Goal: Information Seeking & Learning: Learn about a topic

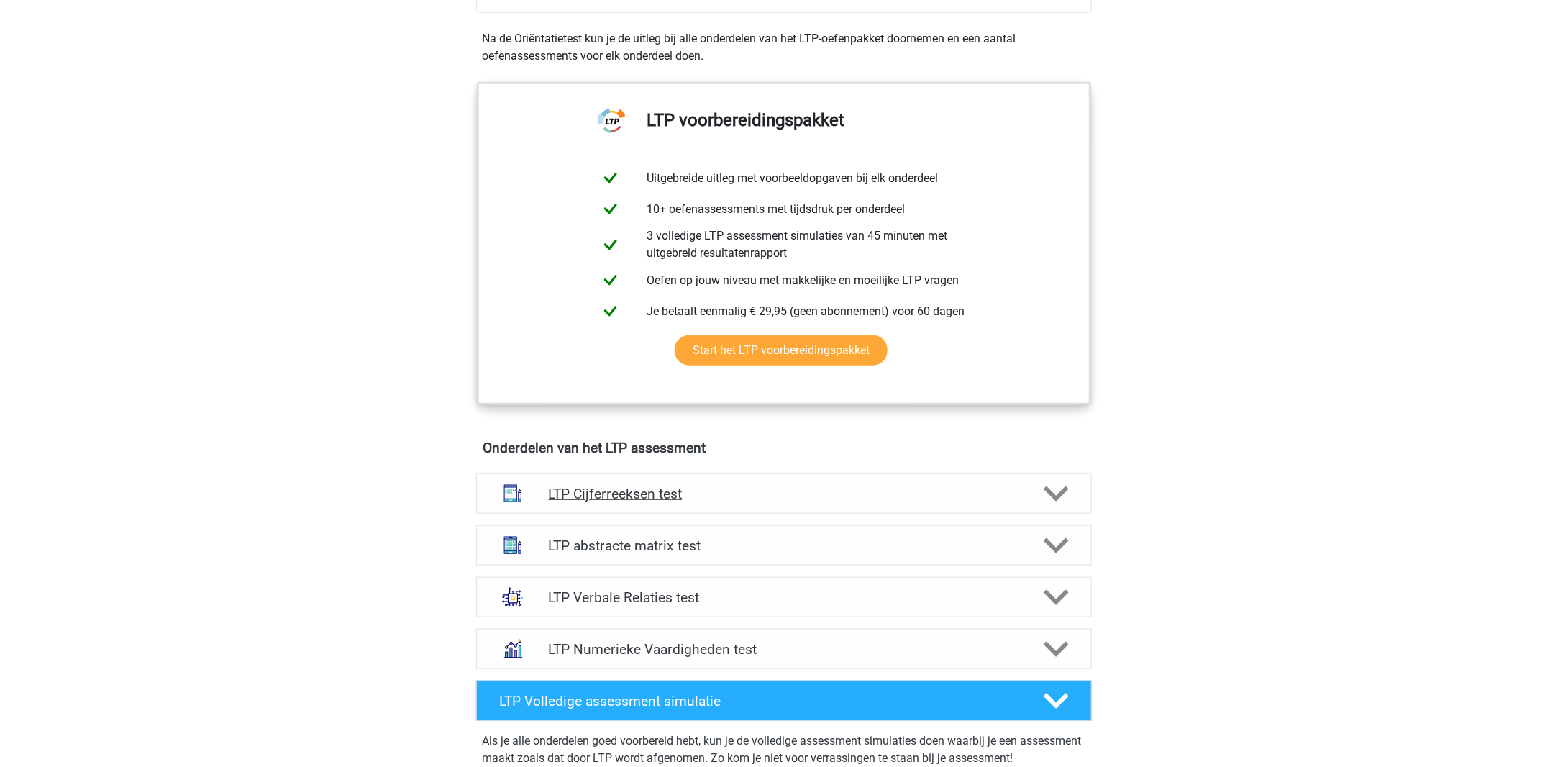
click at [654, 489] on h4 "LTP Cijferreeksen test" at bounding box center [783, 494] width 471 height 16
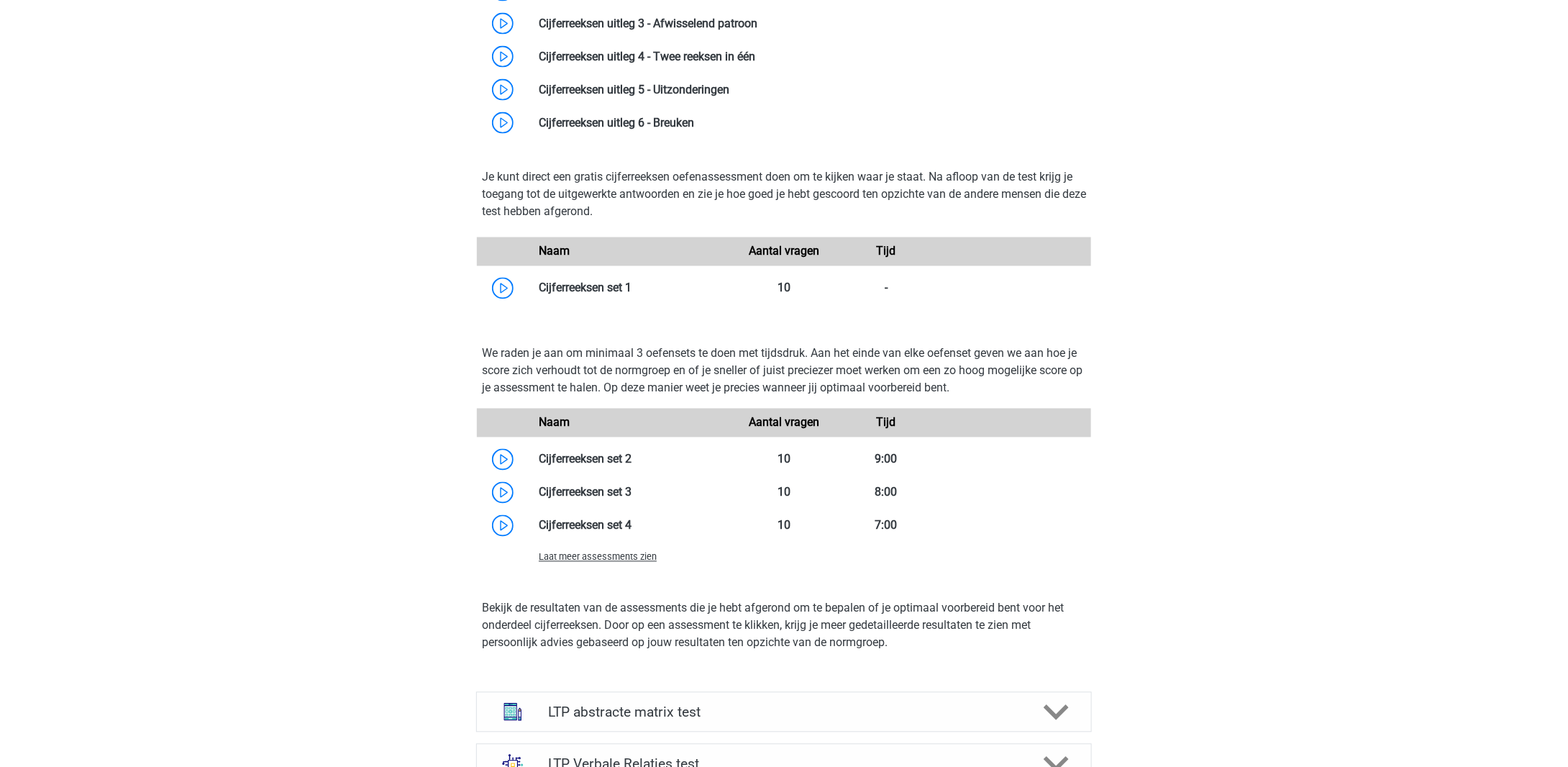
scroll to position [935, 0]
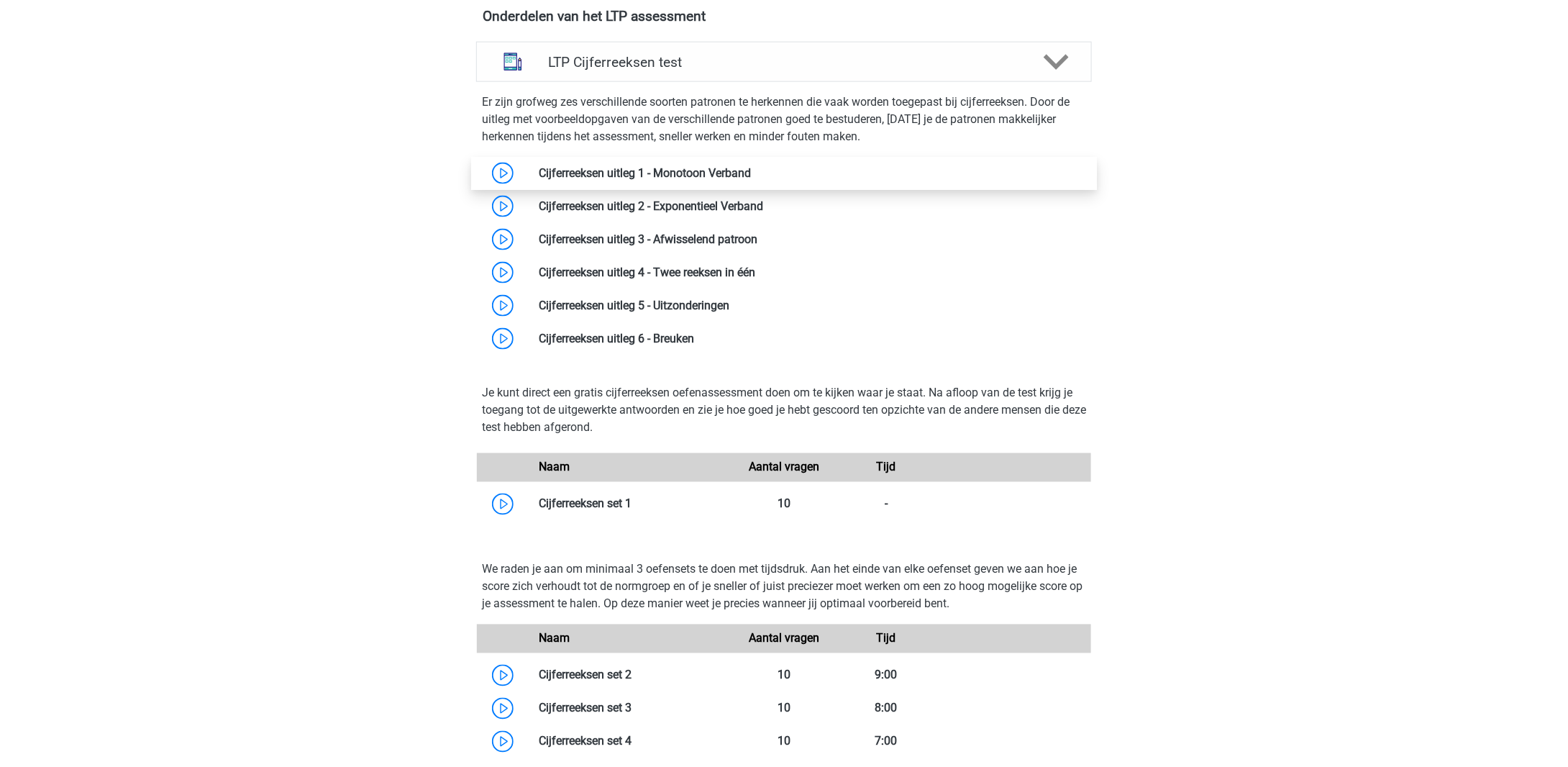
click at [751, 166] on link at bounding box center [751, 173] width 0 height 14
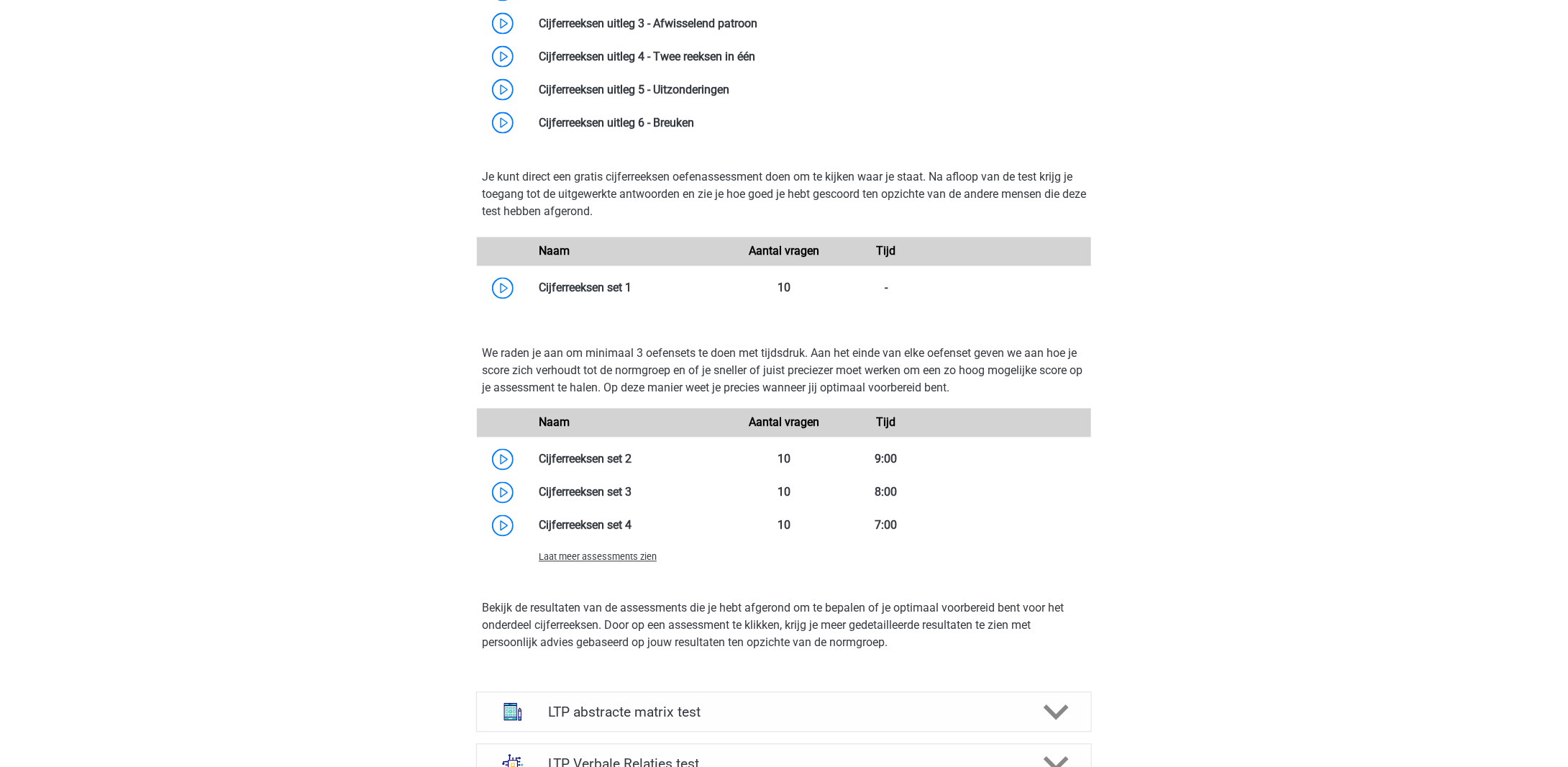
scroll to position [1439, 0]
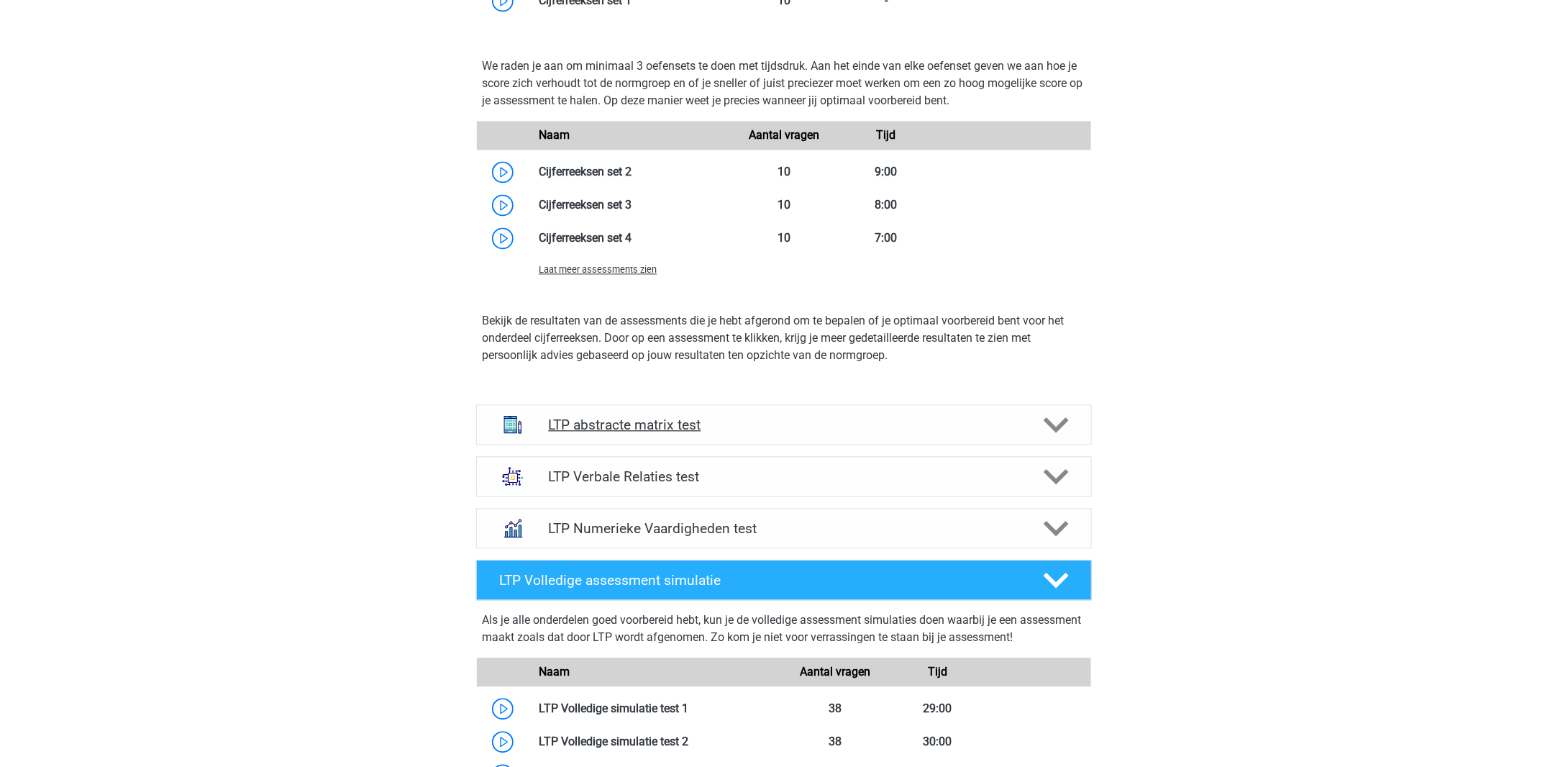
click at [614, 412] on div "LTP abstracte matrix test" at bounding box center [784, 424] width 616 height 40
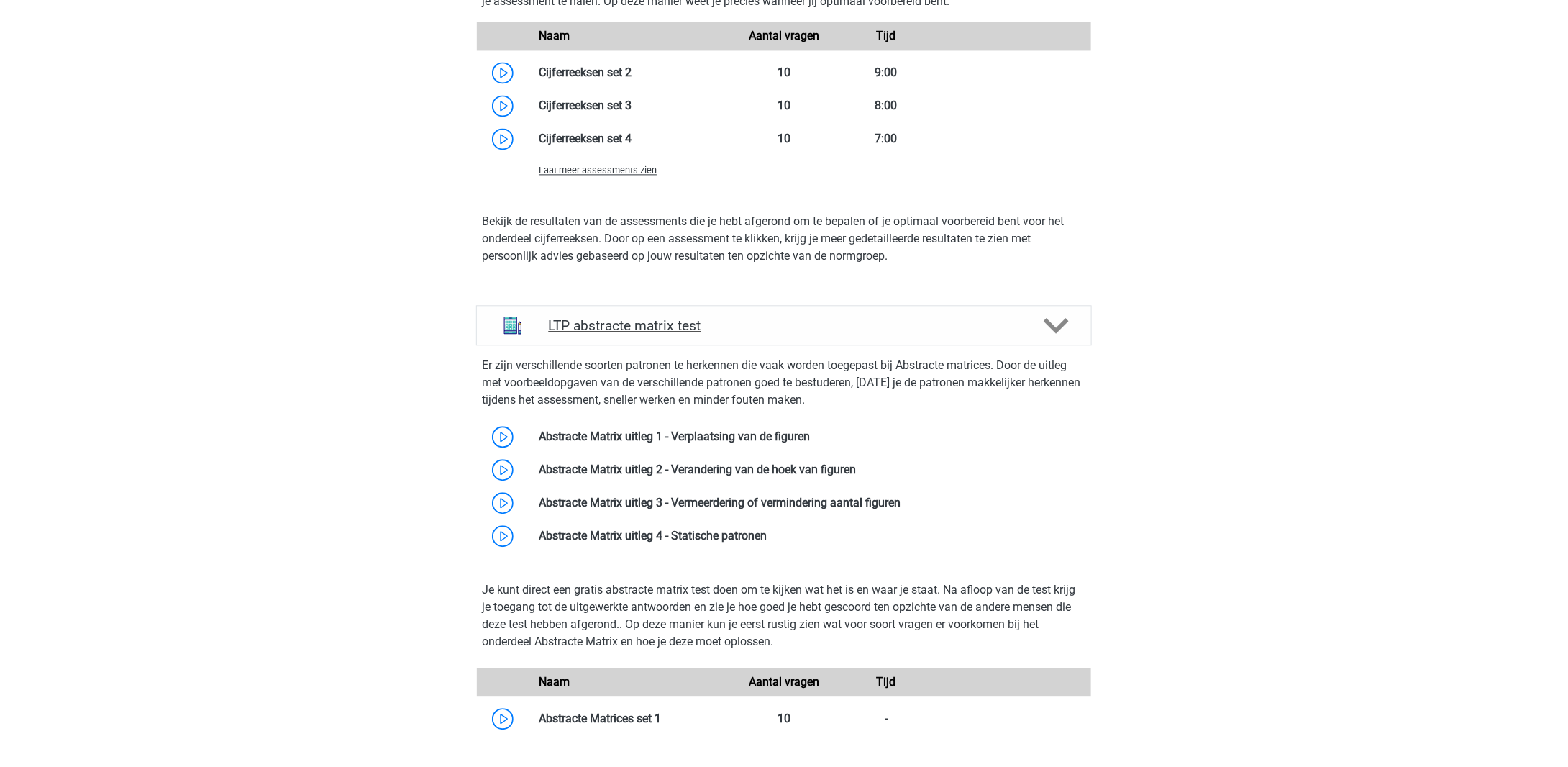
scroll to position [1654, 0]
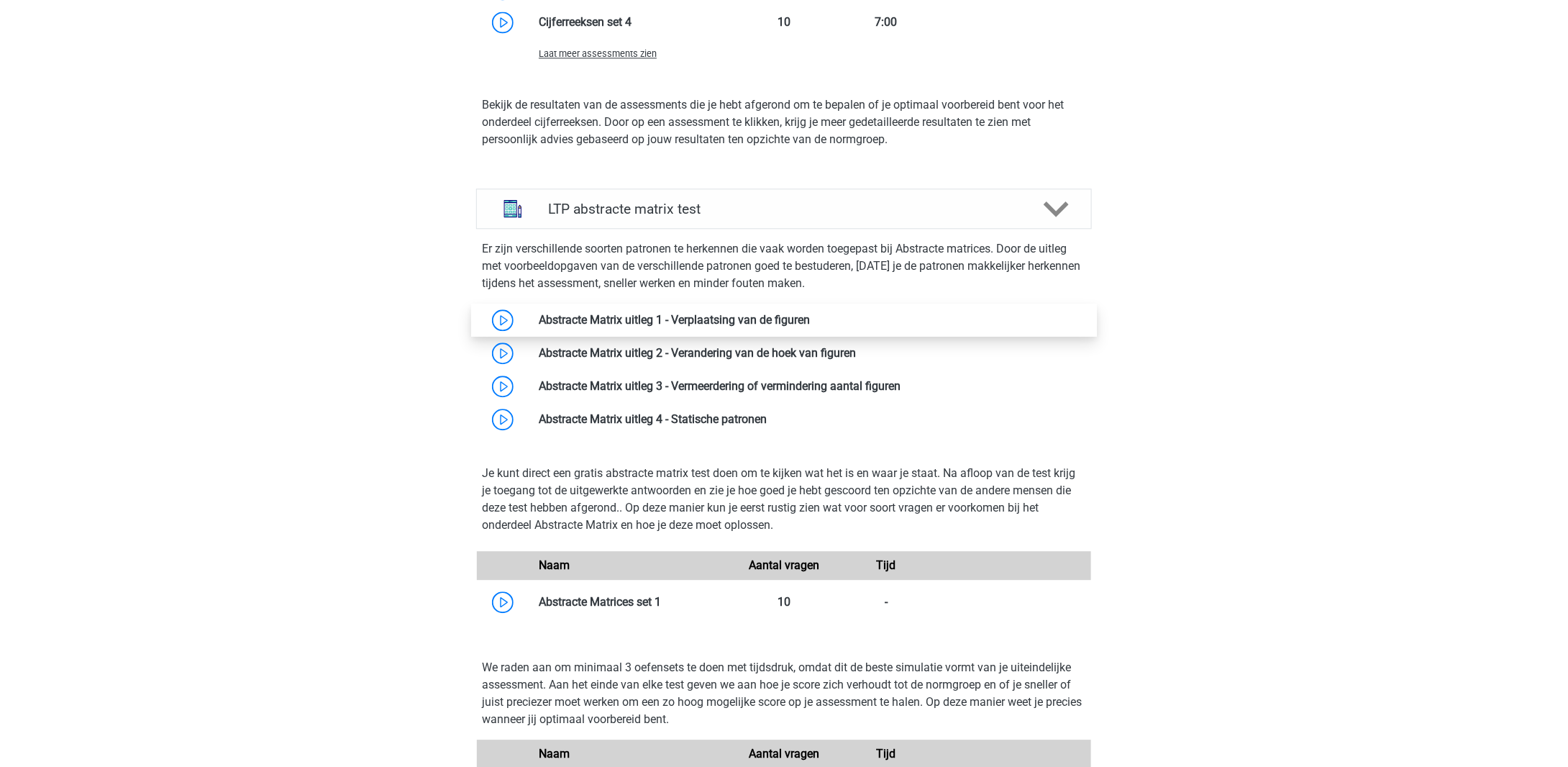
click at [810, 315] on link at bounding box center [810, 320] width 0 height 14
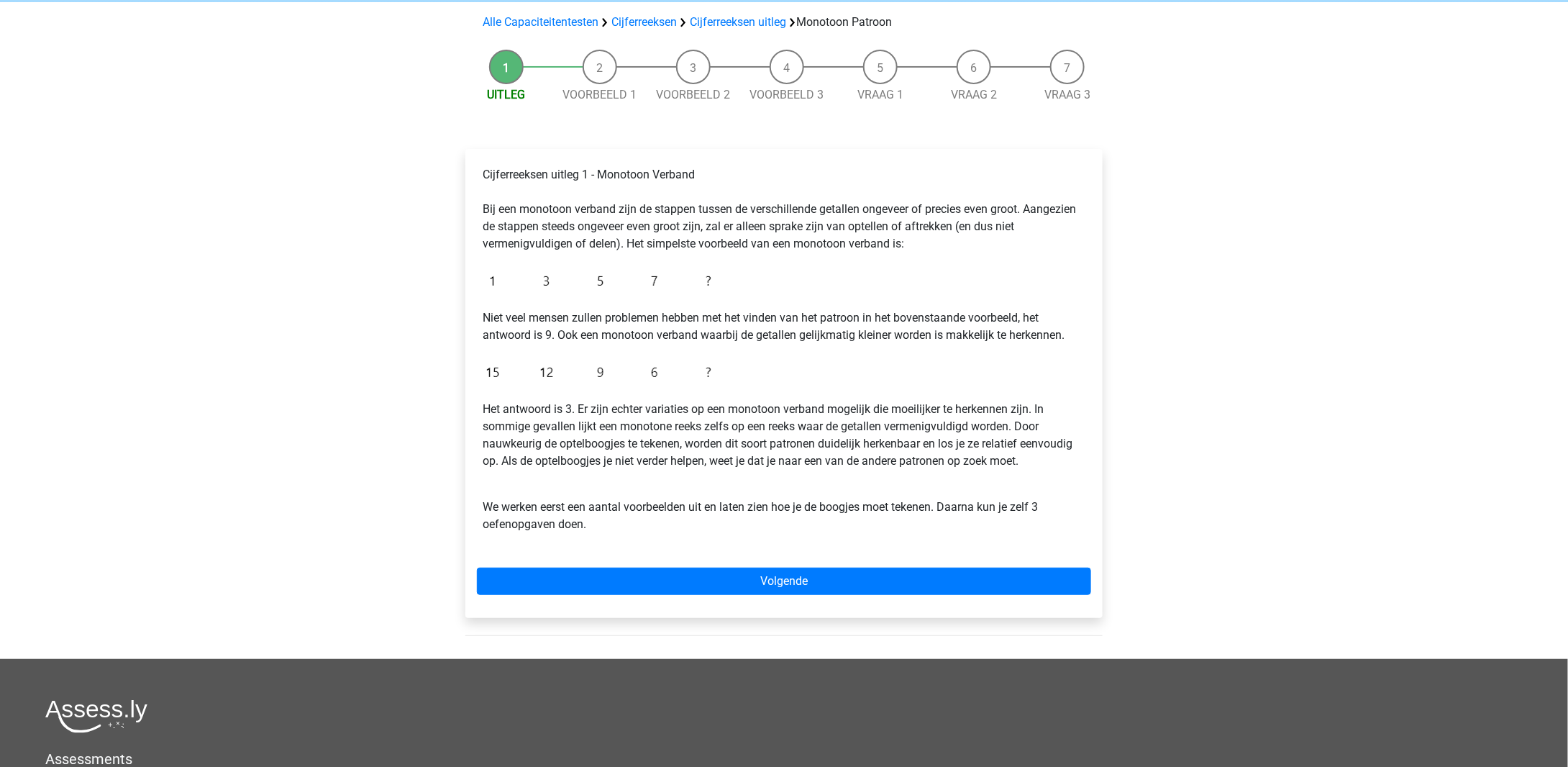
scroll to position [72, 0]
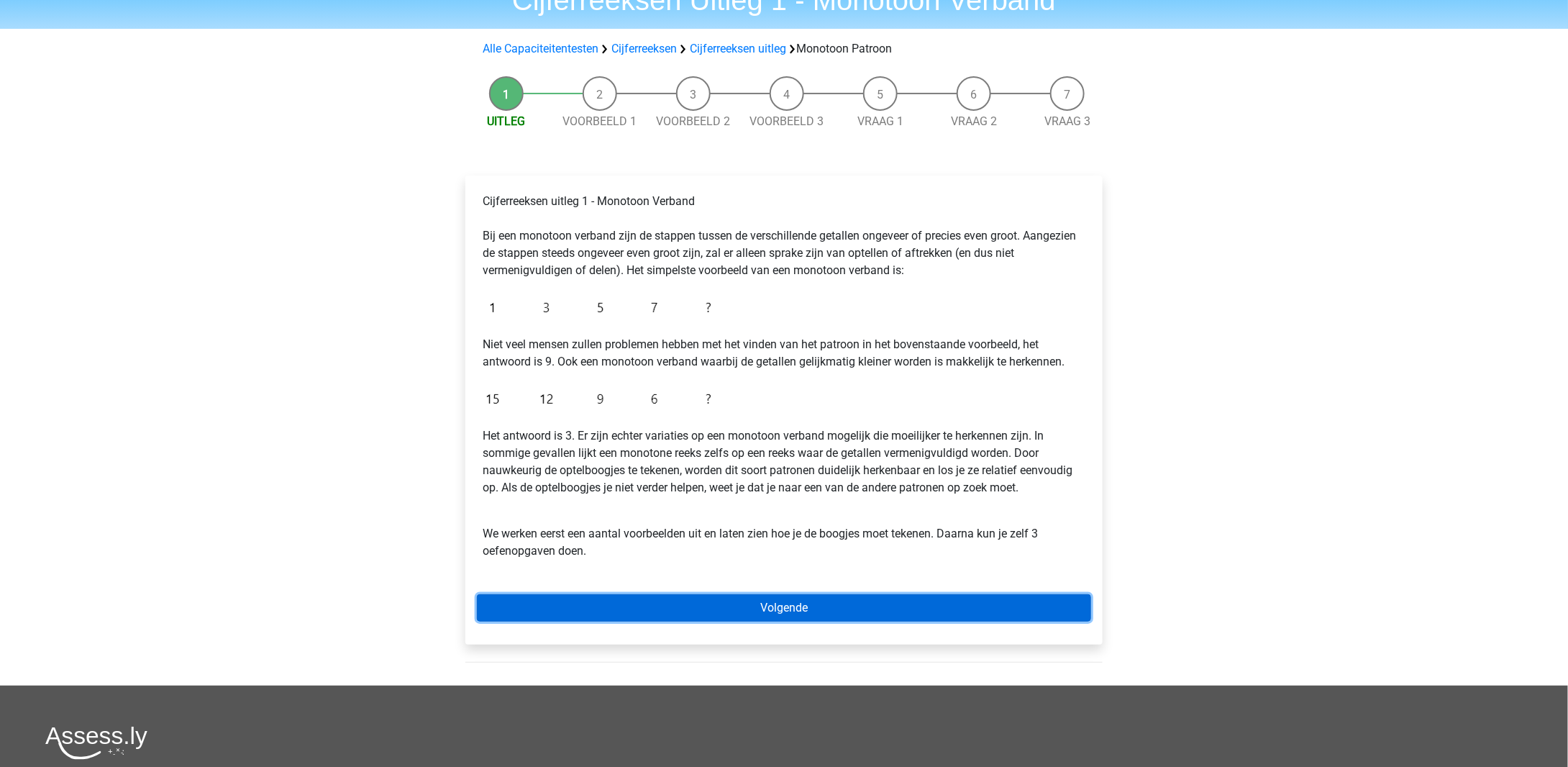
click at [688, 606] on link "Volgende" at bounding box center [784, 607] width 614 height 27
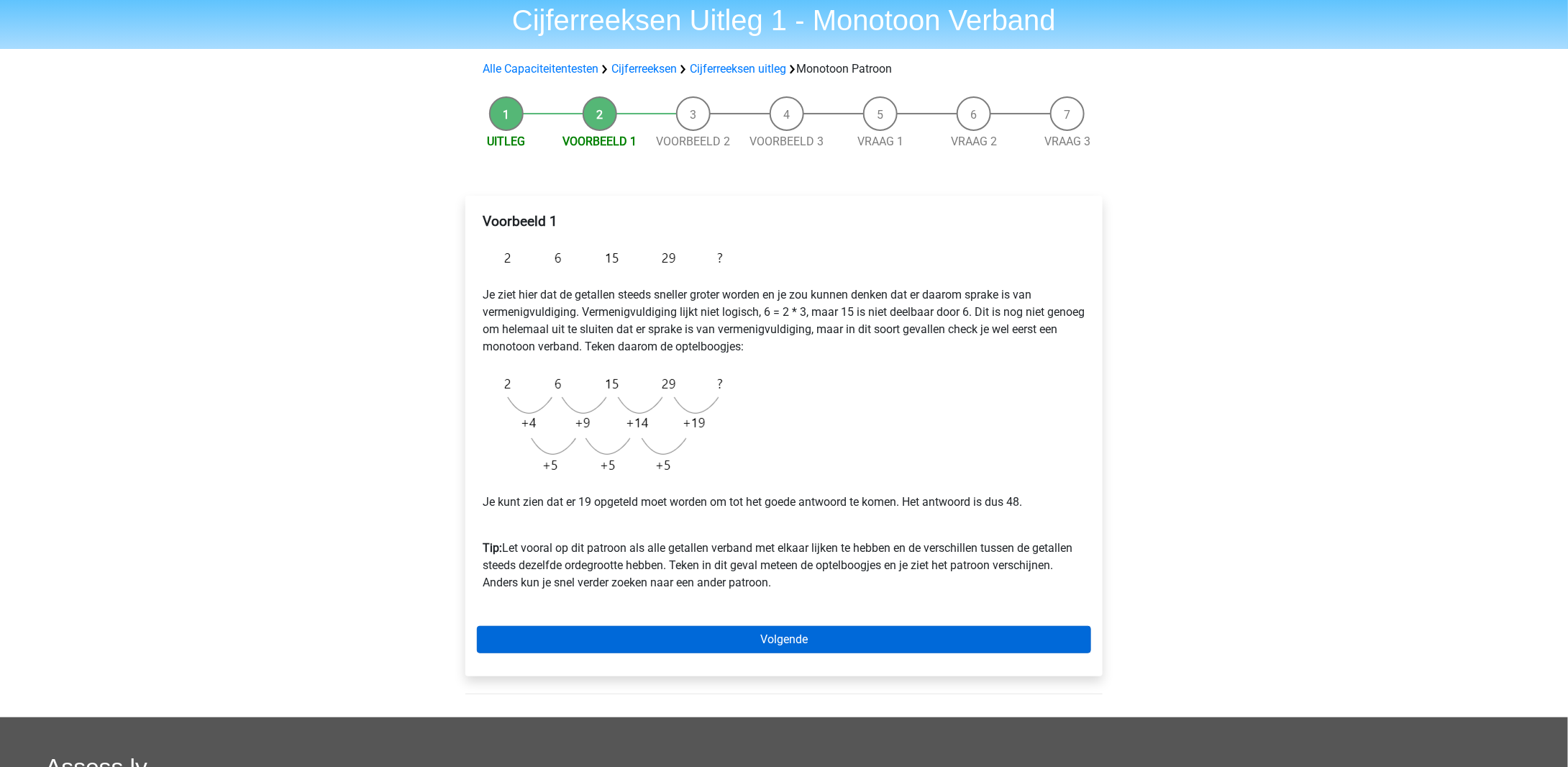
scroll to position [72, 0]
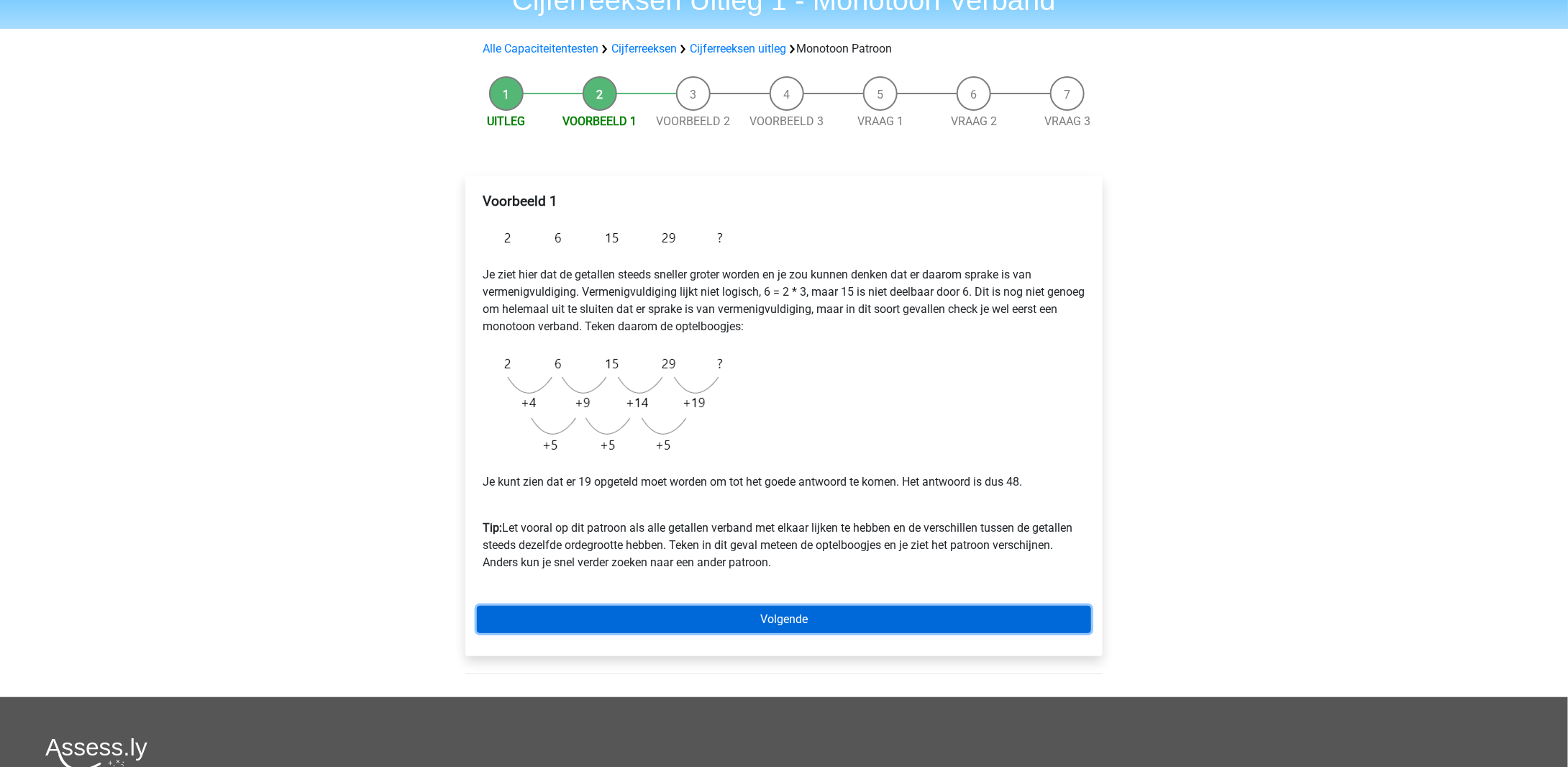
click at [702, 623] on link "Volgende" at bounding box center [784, 619] width 614 height 27
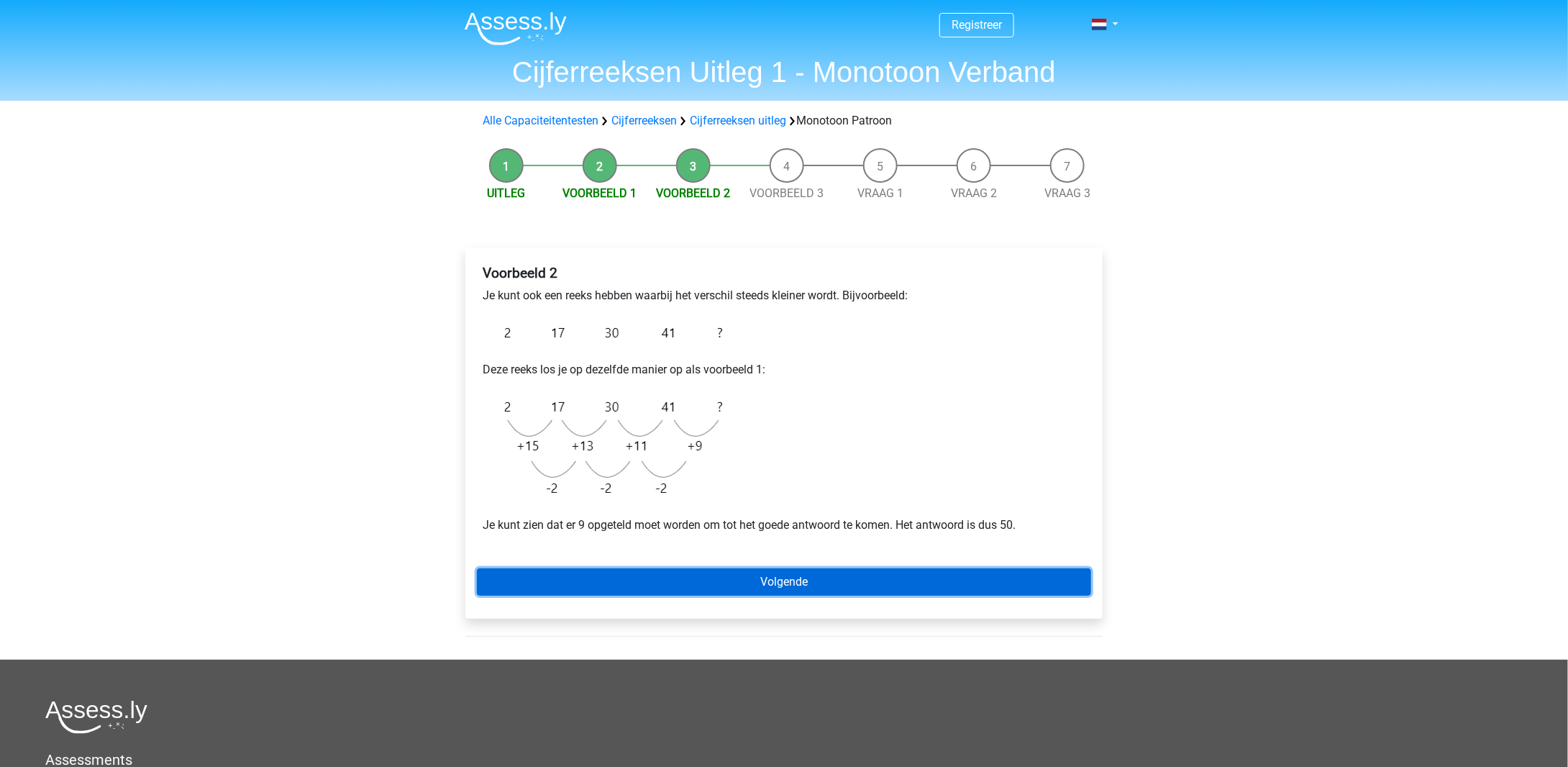
click at [731, 575] on link "Volgende" at bounding box center [784, 582] width 614 height 27
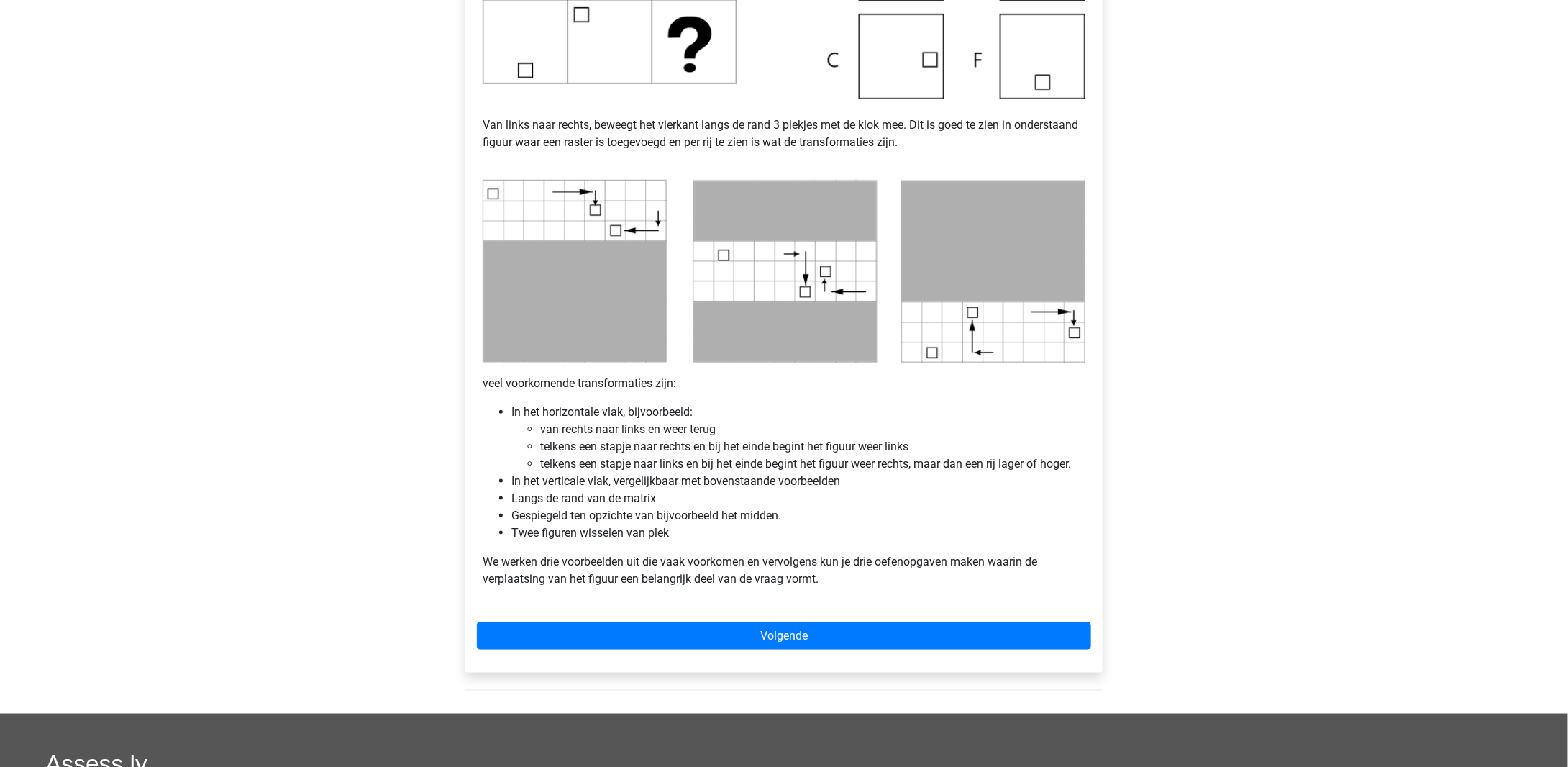
scroll to position [575, 0]
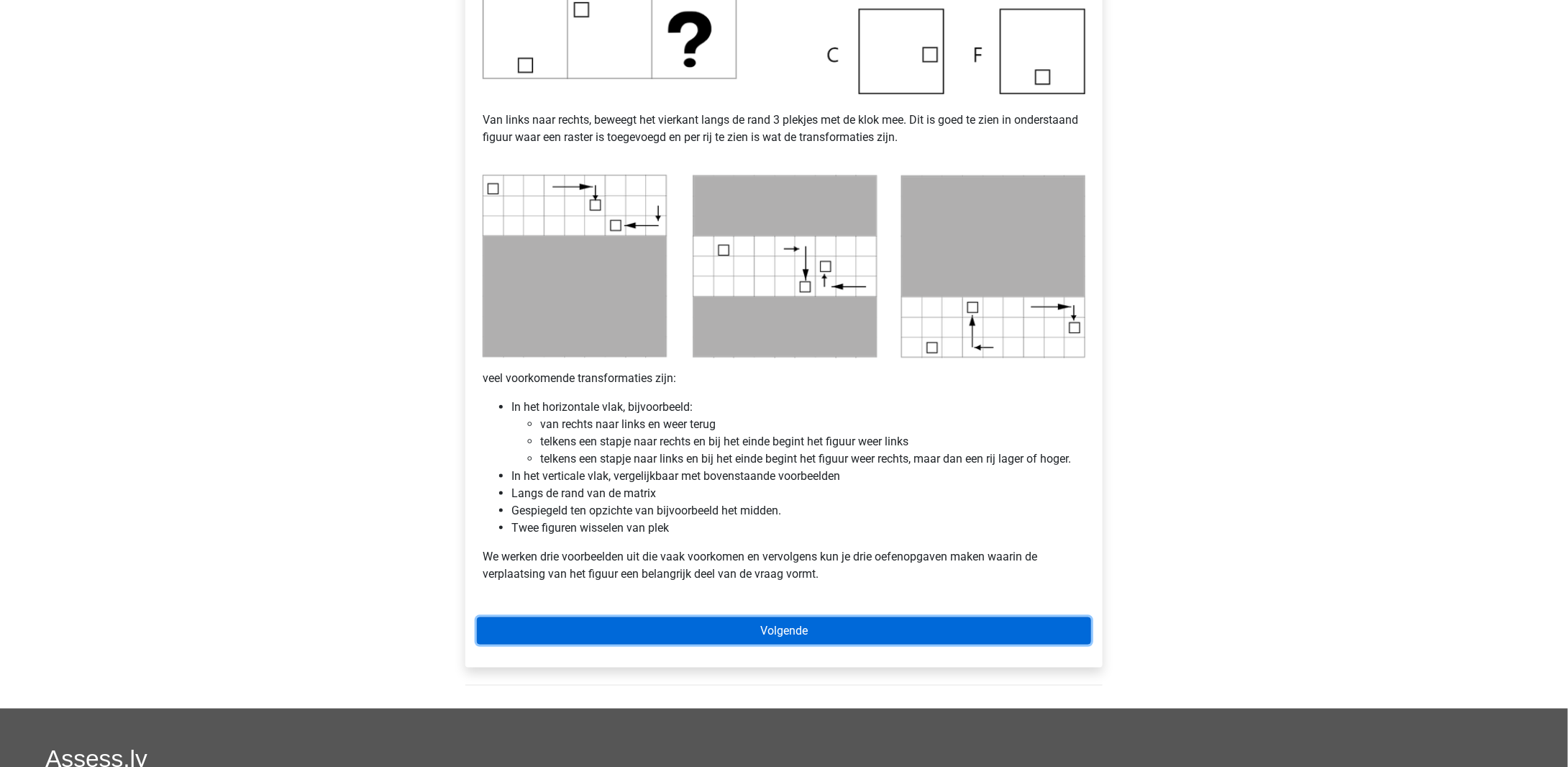
click at [772, 636] on link "Volgende" at bounding box center [784, 630] width 614 height 27
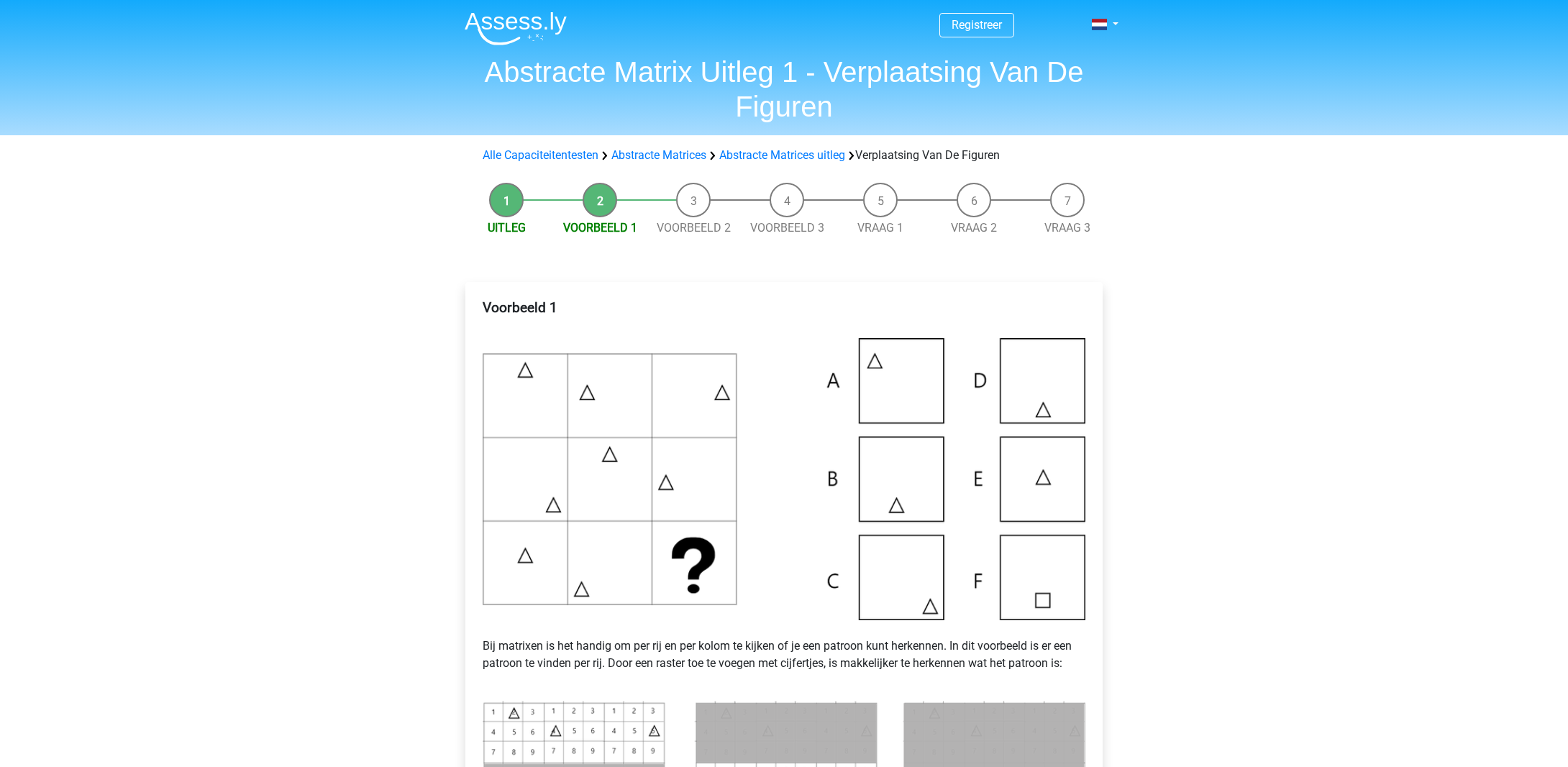
scroll to position [360, 0]
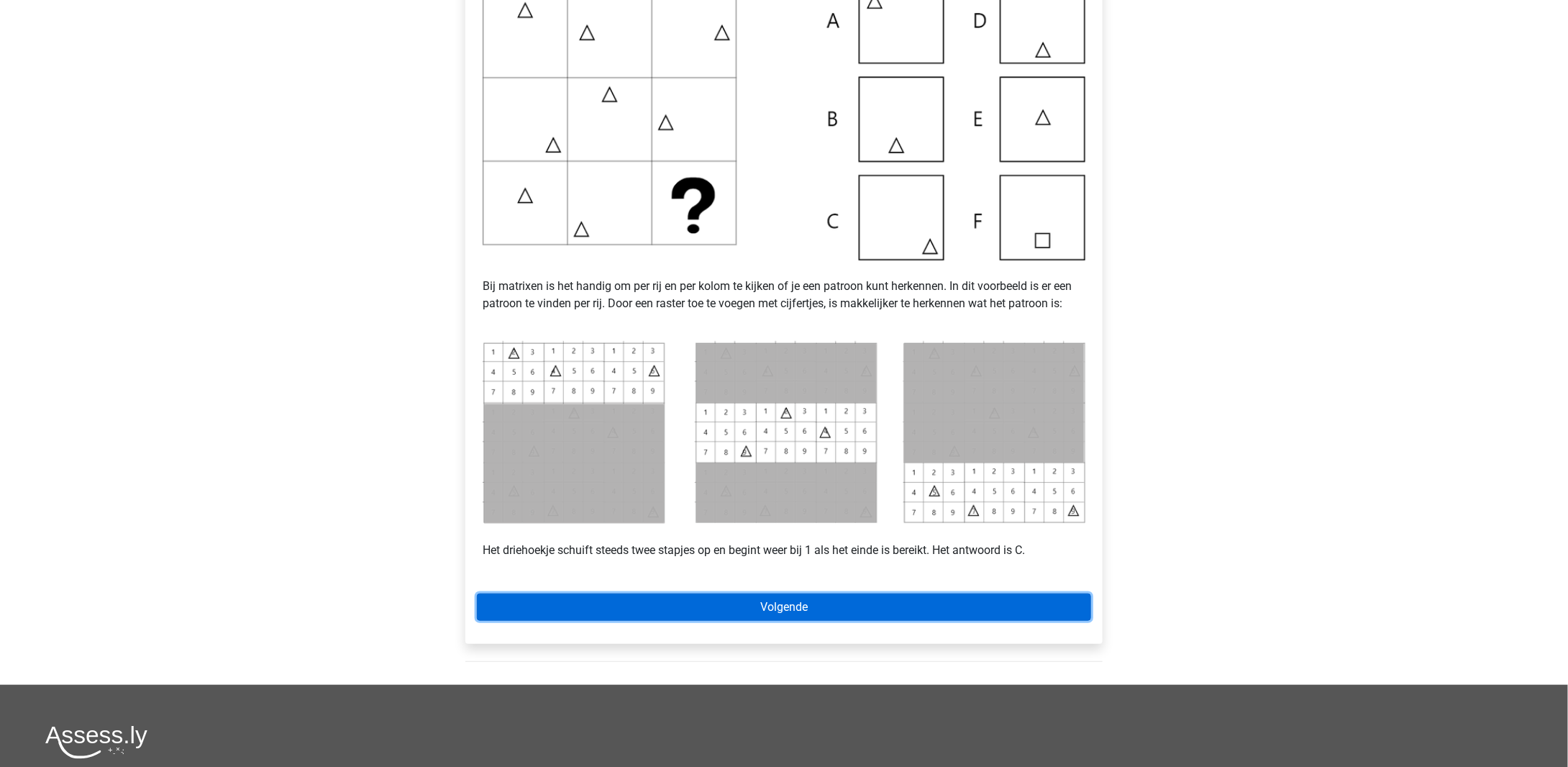
click at [737, 595] on link "Volgende" at bounding box center [784, 606] width 614 height 27
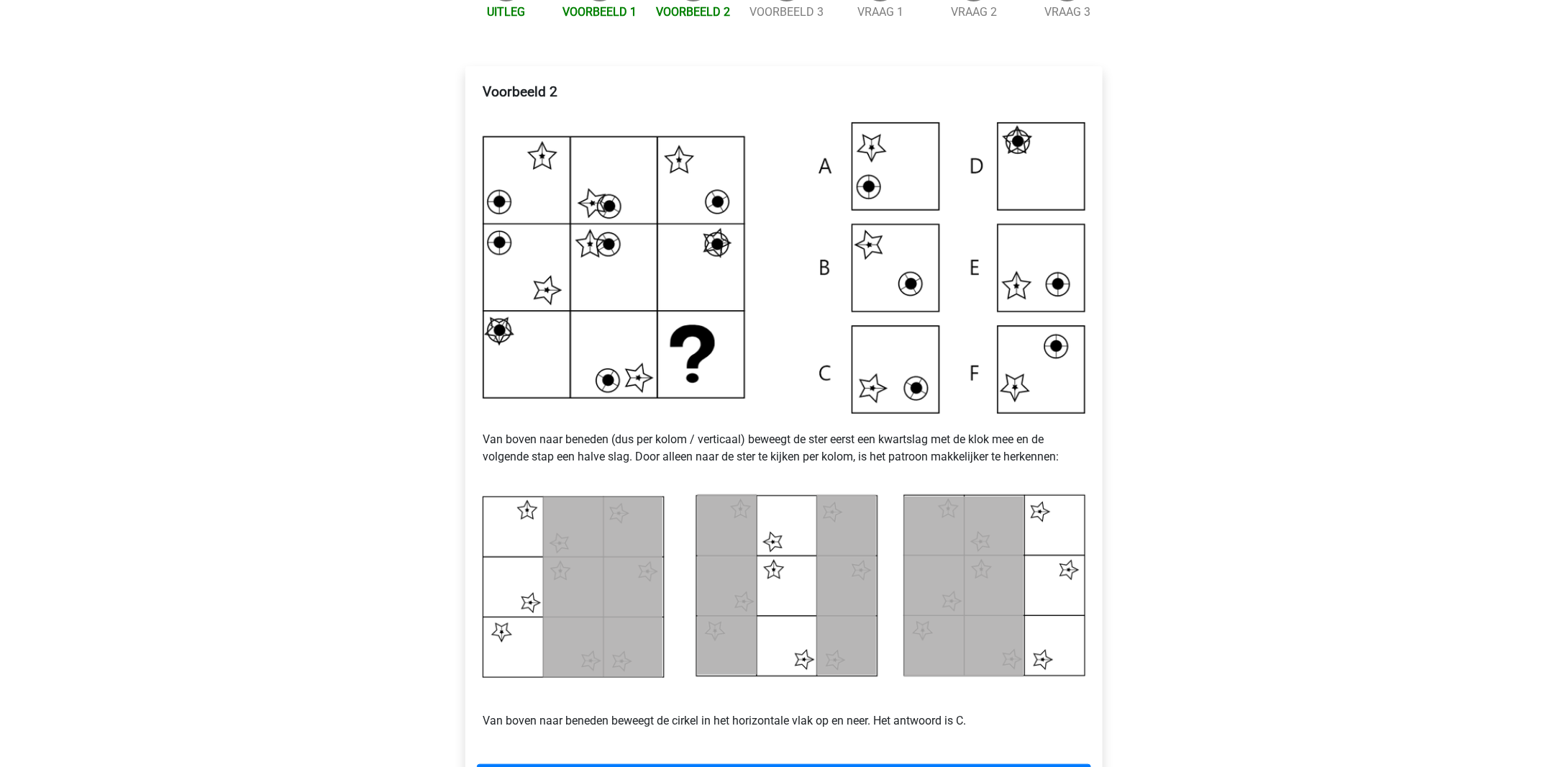
scroll to position [360, 0]
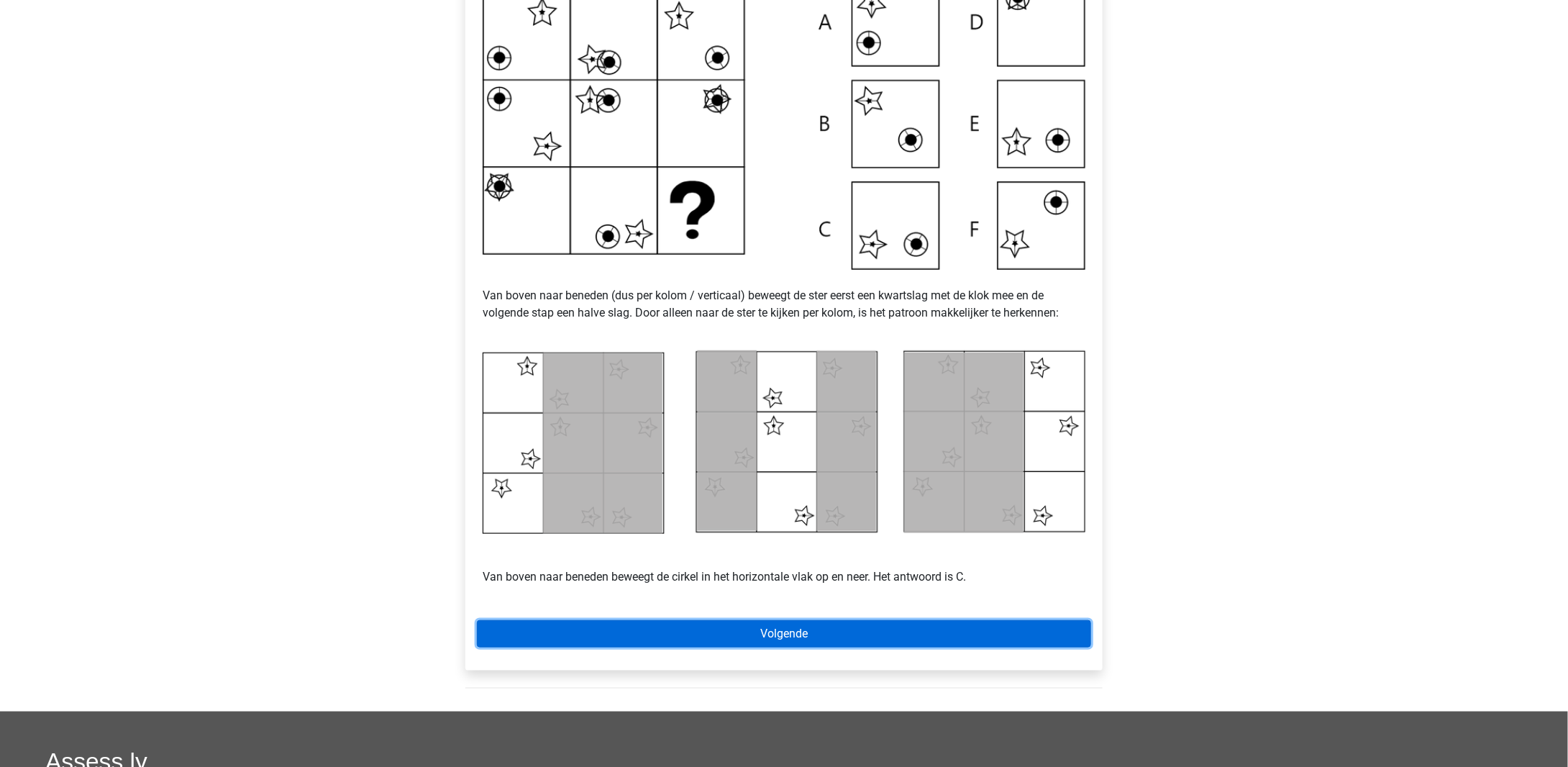
click at [703, 625] on link "Volgende" at bounding box center [784, 633] width 614 height 27
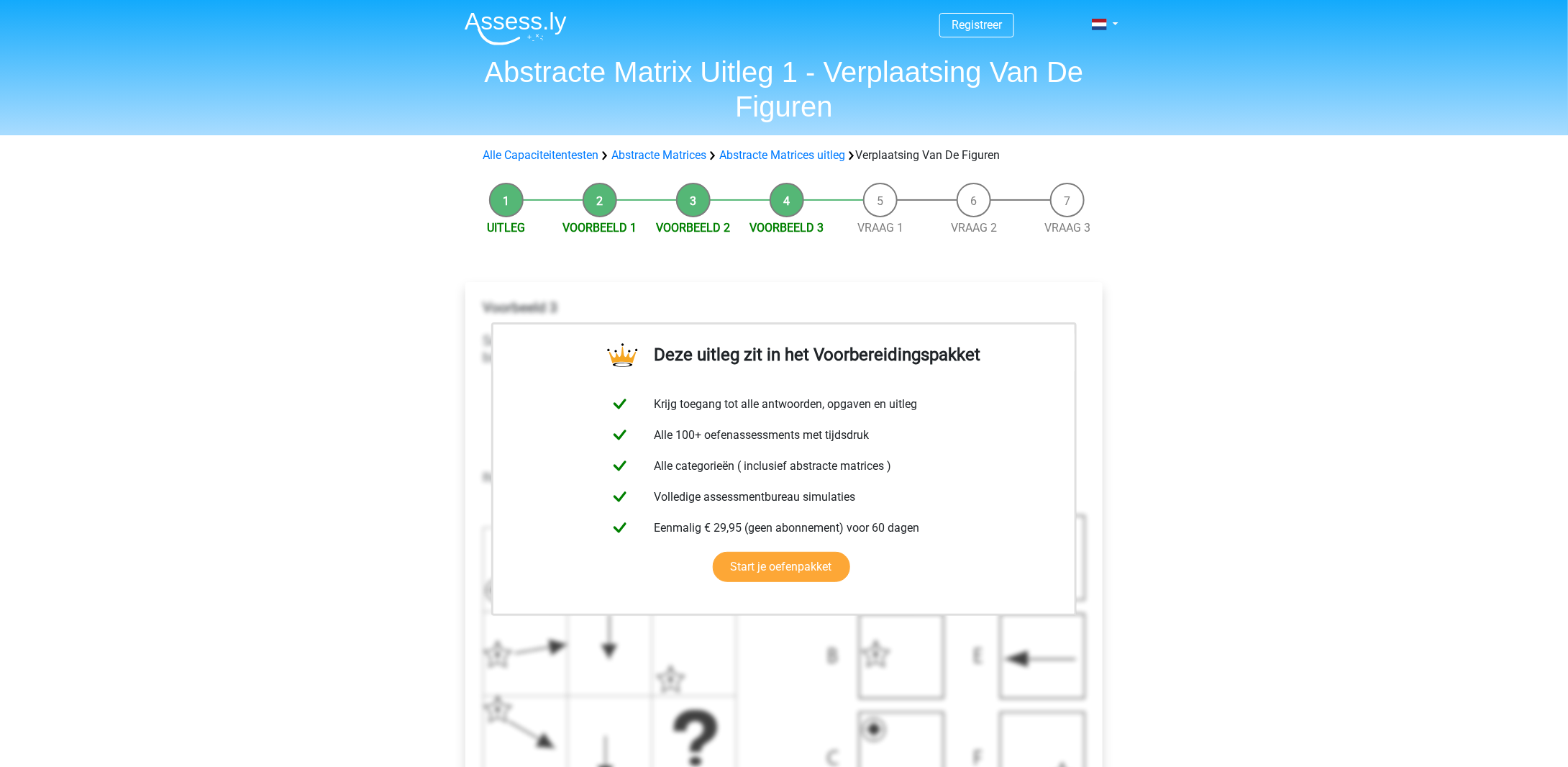
scroll to position [216, 0]
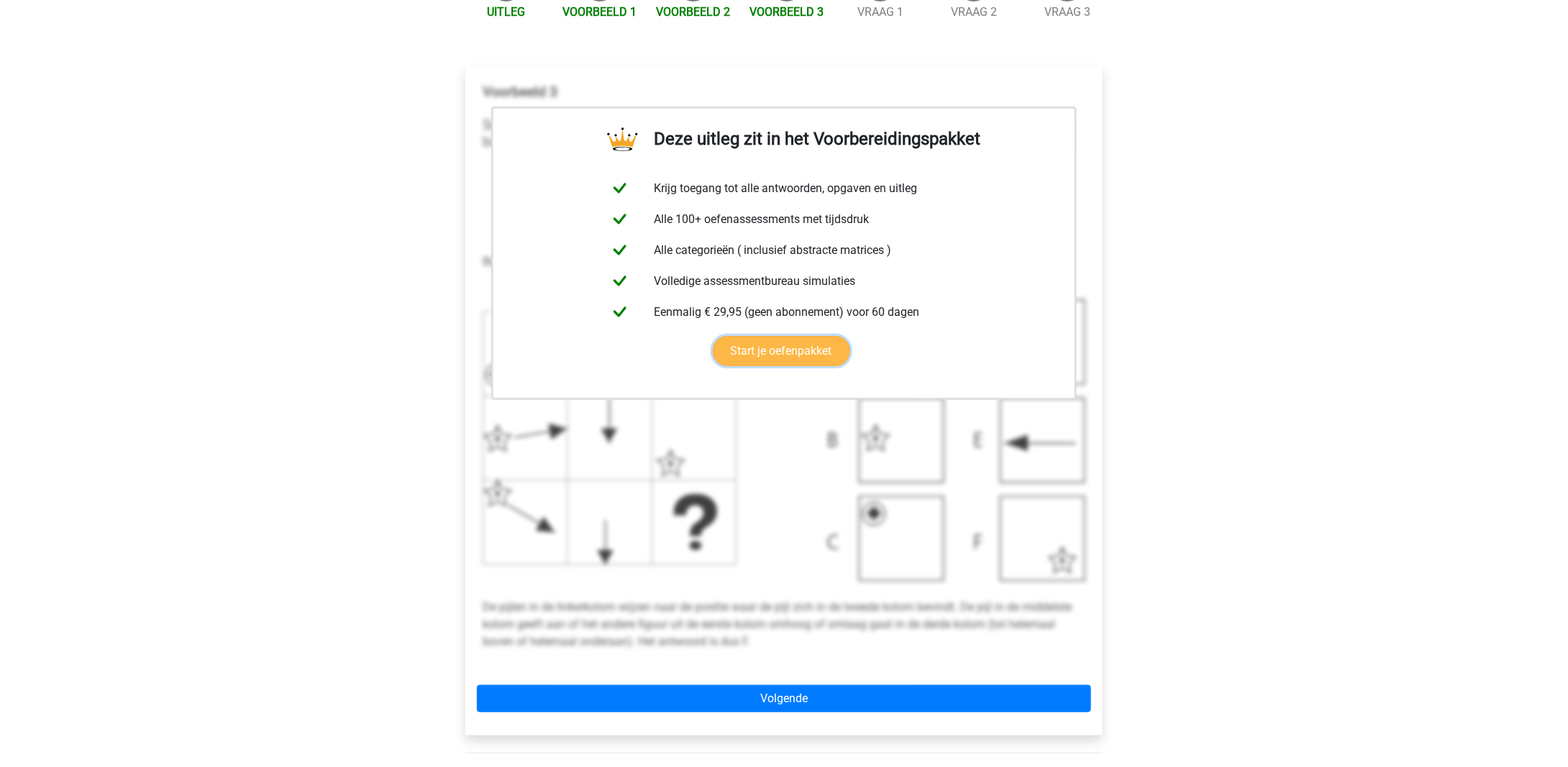
drag, startPoint x: 645, startPoint y: 366, endPoint x: 635, endPoint y: 357, distance: 13.5
